Goal: Information Seeking & Learning: Learn about a topic

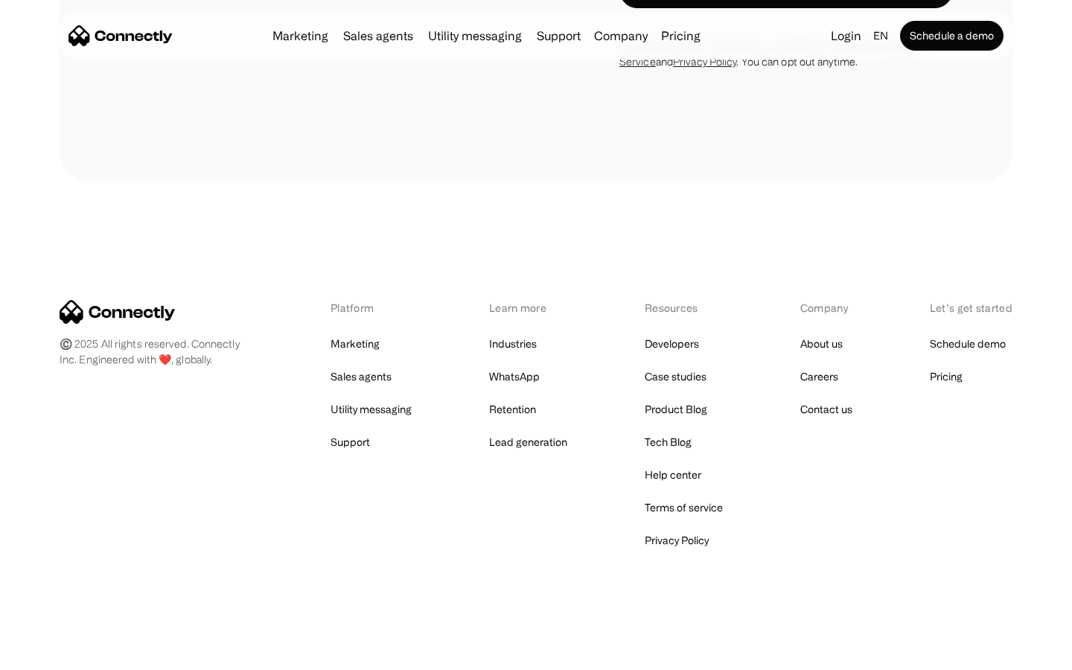
scroll to position [4544, 0]
